Goal: Download file/media

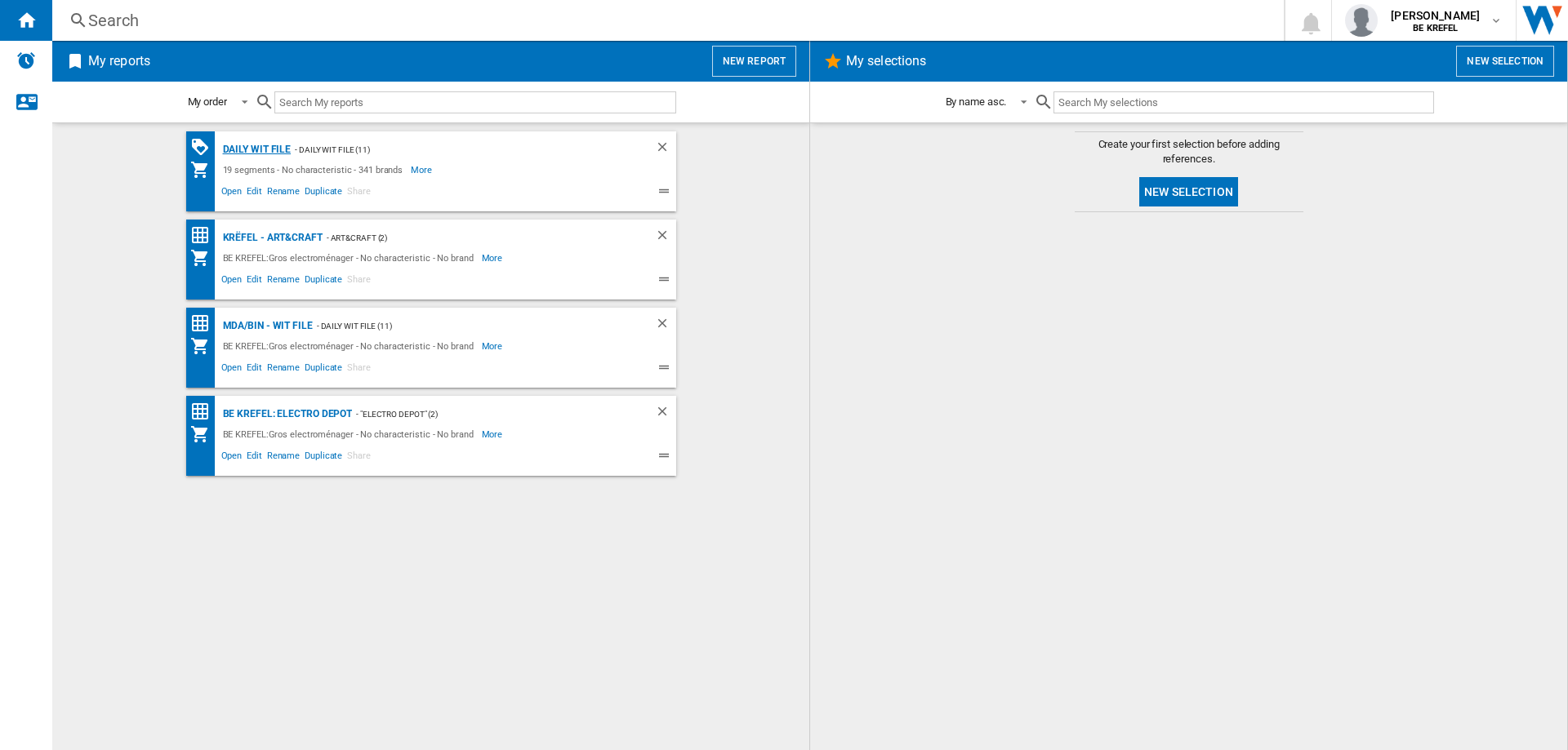
click at [257, 147] on div "Daily WIT file" at bounding box center [255, 150] width 73 height 20
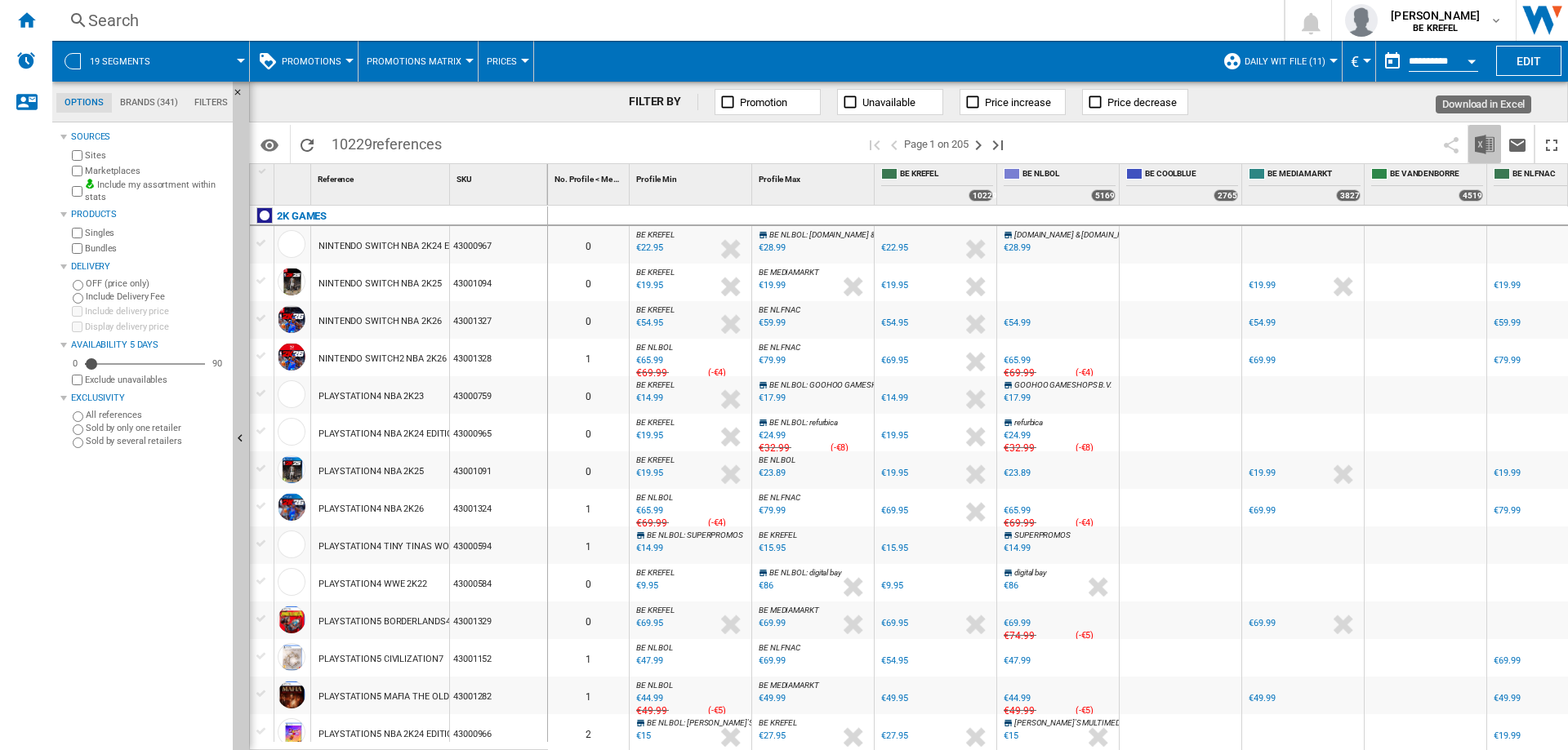
click at [1480, 145] on img "Download in Excel" at bounding box center [1485, 144] width 20 height 20
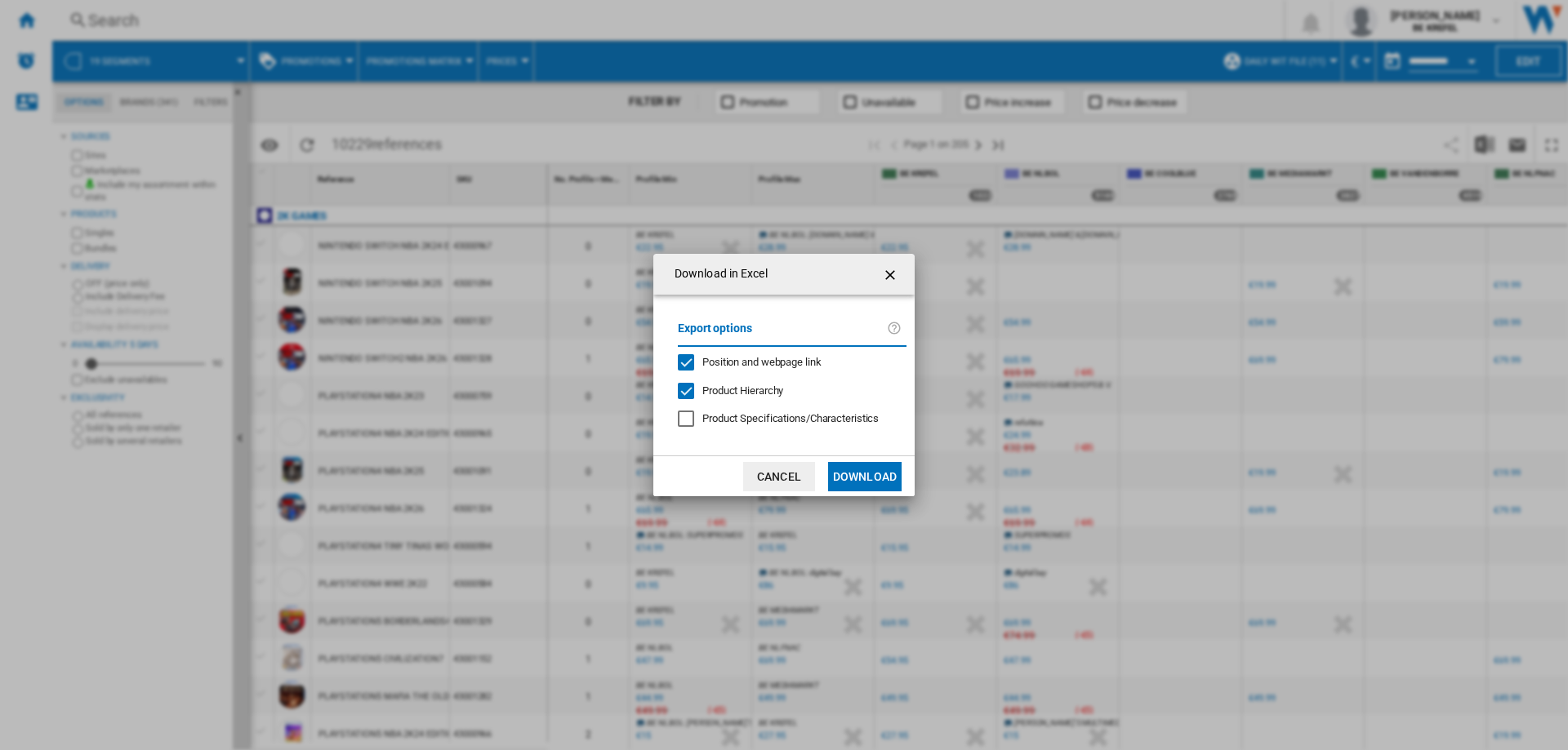
click at [859, 473] on button "Download" at bounding box center [864, 476] width 74 height 29
